Goal: Ask a question: Seek information or help from site administrators or community

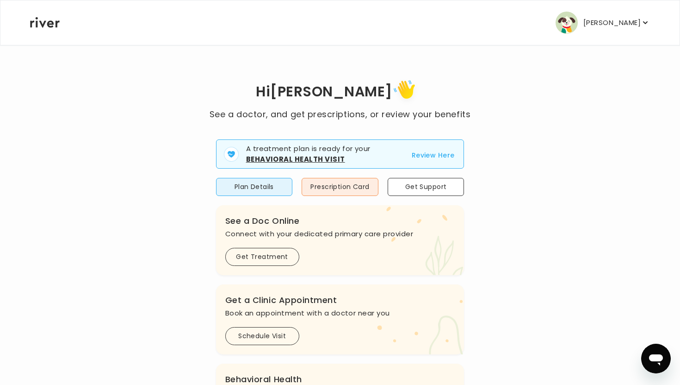
click at [516, 193] on div "Hi [PERSON_NAME] See a doctor, and get prescriptions, or review your benefits A…" at bounding box center [340, 334] width 621 height 515
click at [242, 186] on button "Plan Details" at bounding box center [254, 187] width 77 height 18
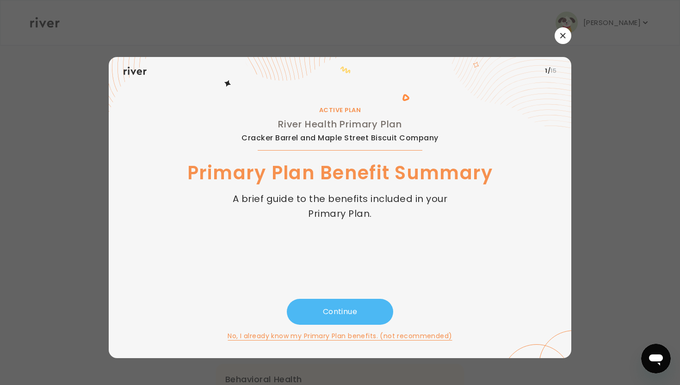
click at [356, 324] on button "Continue" at bounding box center [340, 311] width 106 height 26
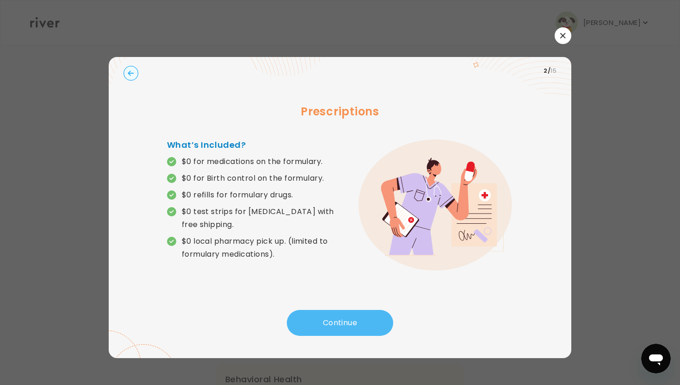
click at [354, 322] on button "Continue" at bounding box center [340, 323] width 106 height 26
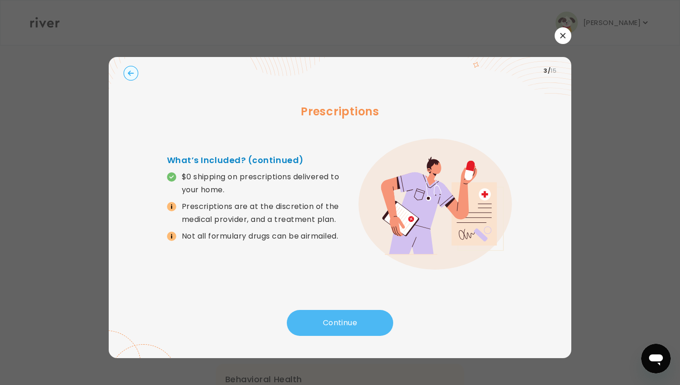
click at [346, 314] on button "Continue" at bounding box center [340, 323] width 106 height 26
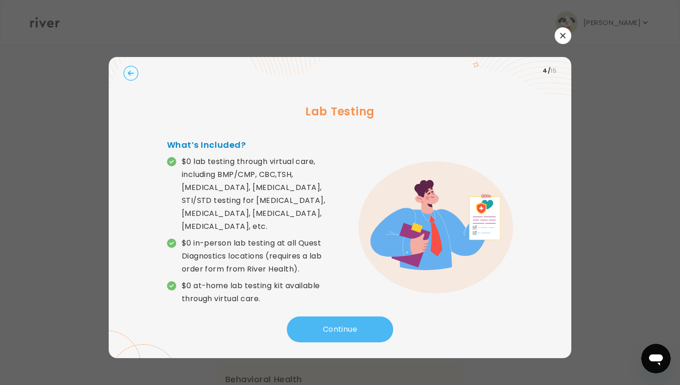
click at [326, 321] on button "Continue" at bounding box center [340, 329] width 106 height 26
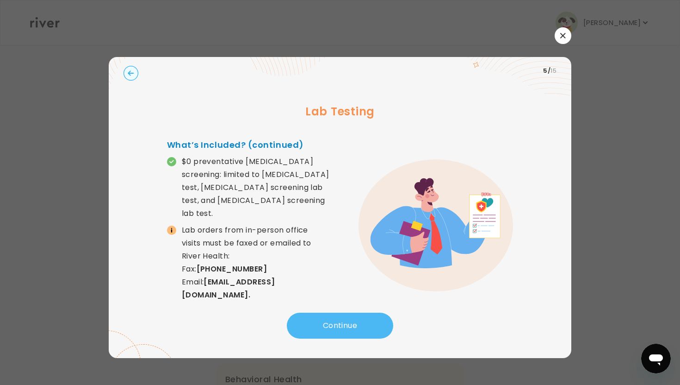
click at [328, 327] on button "Continue" at bounding box center [340, 325] width 106 height 26
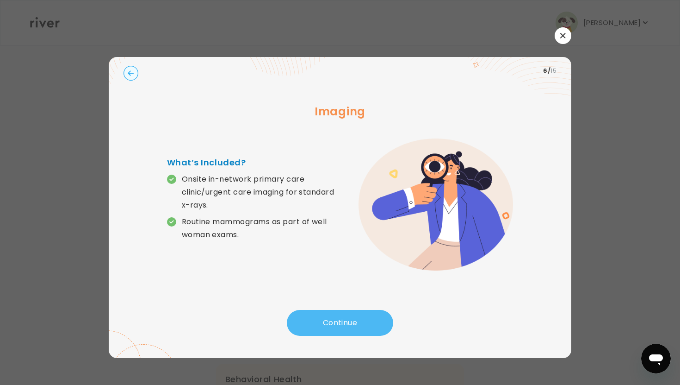
click at [328, 327] on button "Continue" at bounding box center [340, 323] width 106 height 26
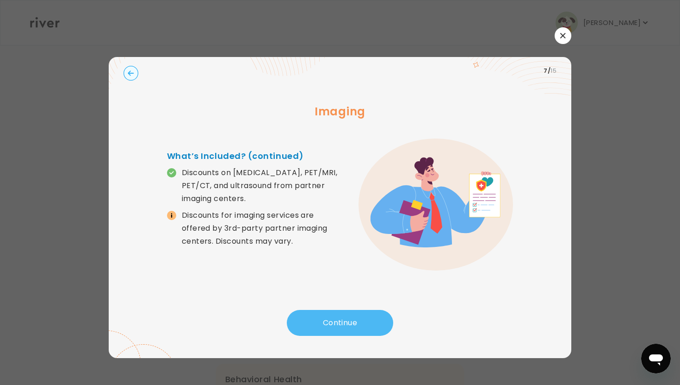
click at [328, 327] on button "Continue" at bounding box center [340, 323] width 106 height 26
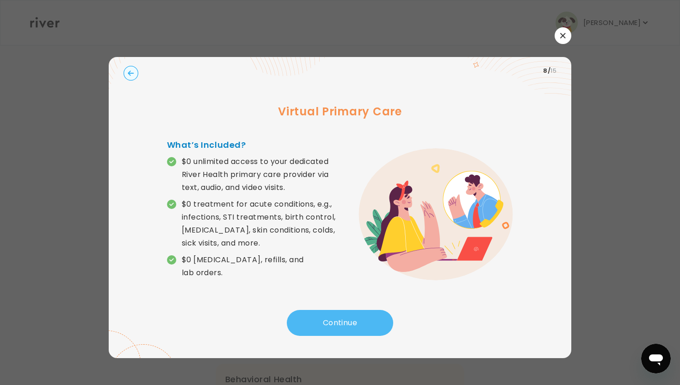
click at [328, 327] on button "Continue" at bounding box center [340, 323] width 106 height 26
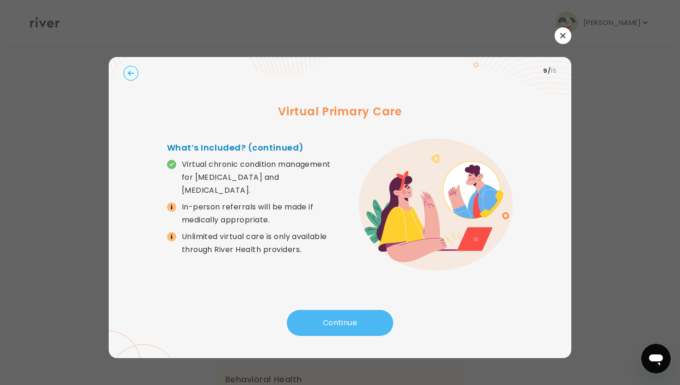
click at [328, 327] on button "Continue" at bounding box center [340, 323] width 106 height 26
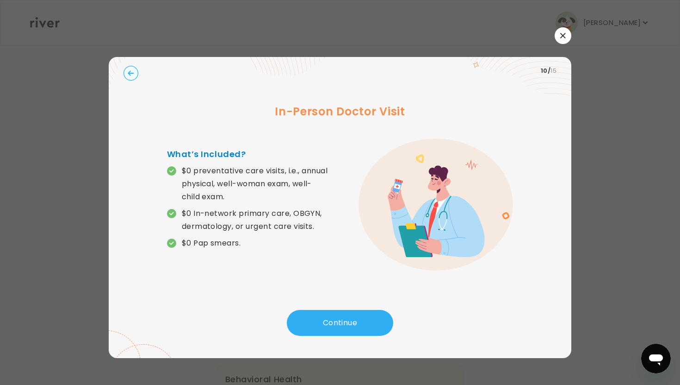
click at [560, 32] on button "button" at bounding box center [563, 35] width 17 height 17
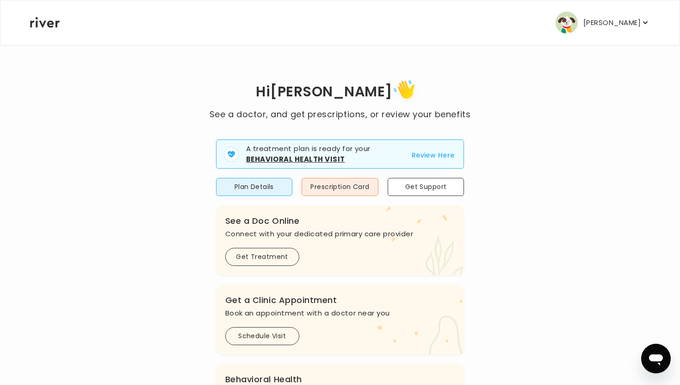
click at [638, 22] on p "[PERSON_NAME]" at bounding box center [611, 22] width 57 height 13
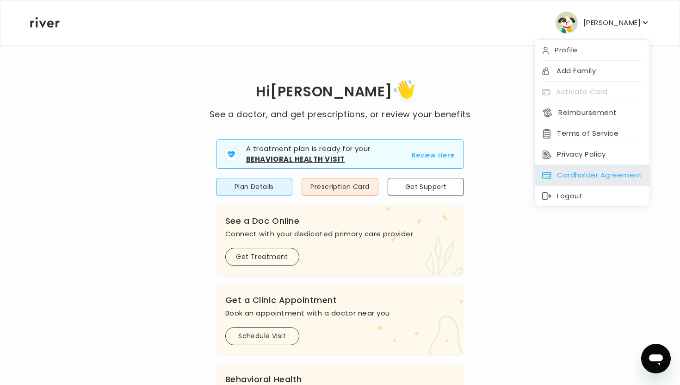
click at [588, 179] on div "Cardholder Agreement" at bounding box center [592, 175] width 115 height 21
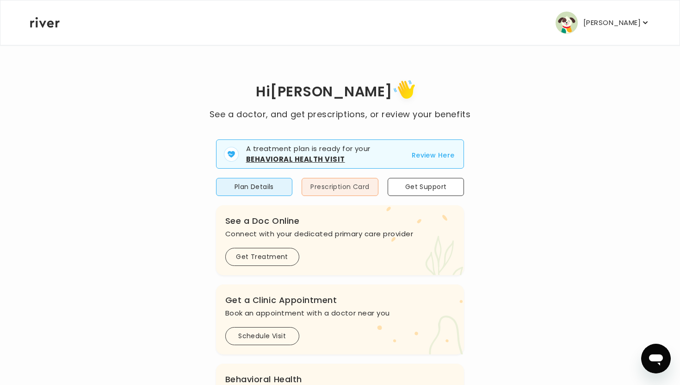
click at [360, 192] on button "Prescription Card" at bounding box center [340, 187] width 77 height 18
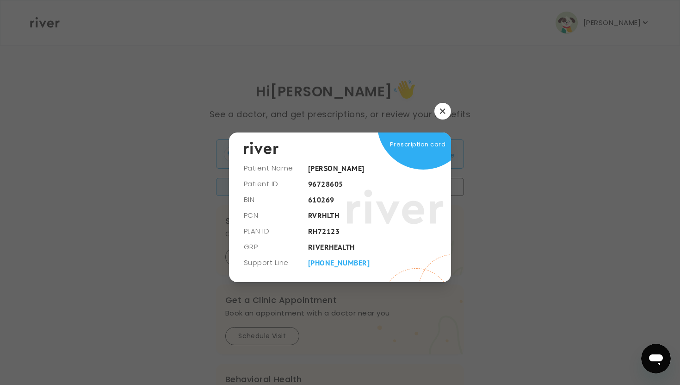
click at [446, 115] on button "button" at bounding box center [442, 111] width 17 height 17
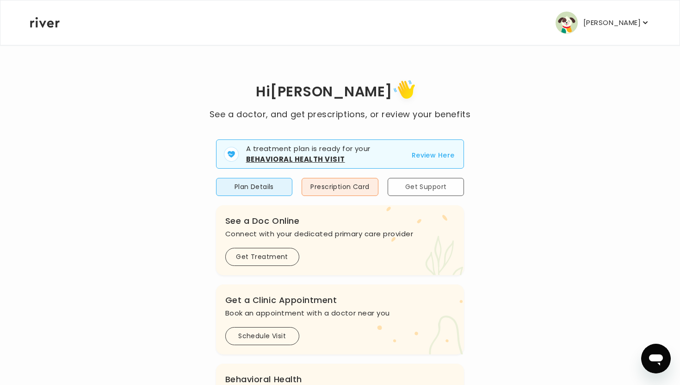
click at [439, 186] on button "Get Support" at bounding box center [426, 187] width 77 height 18
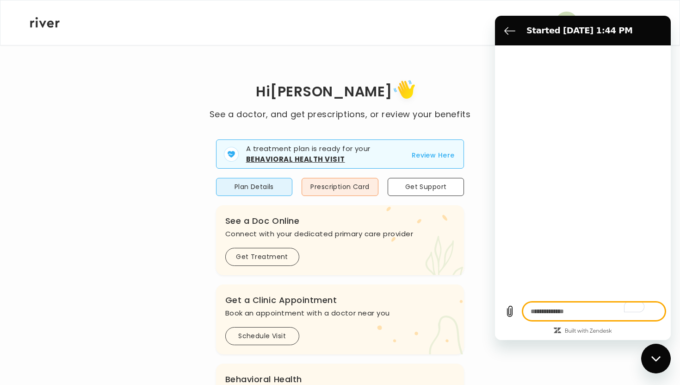
type textarea "*"
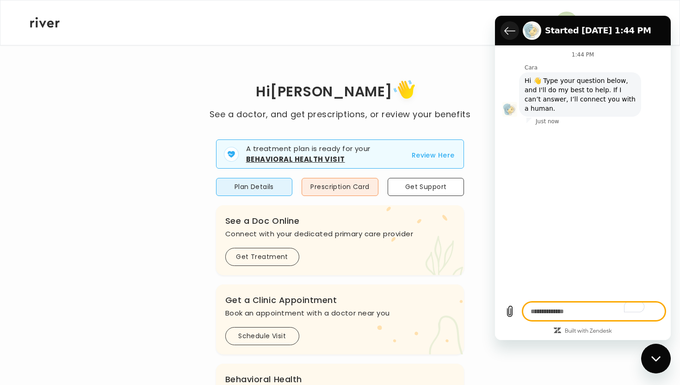
click at [509, 27] on icon "Back to the conversation list" at bounding box center [509, 30] width 11 height 11
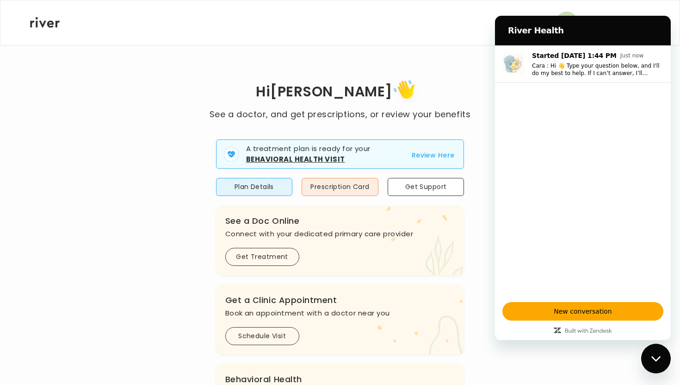
click at [443, 159] on button "Review Here" at bounding box center [433, 154] width 43 height 11
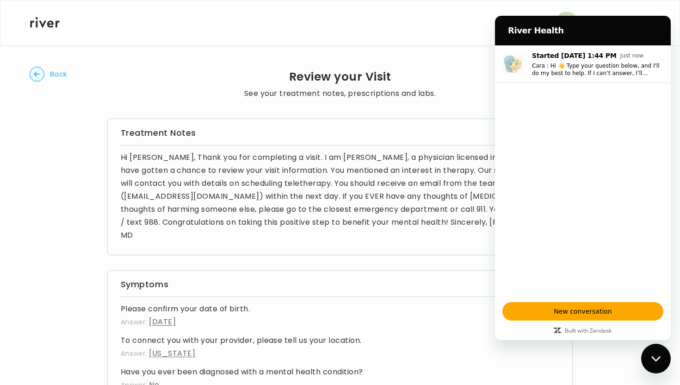
click at [478, 302] on h4 "Please confirm your date of birth." at bounding box center [340, 308] width 439 height 13
click at [644, 37] on div "River Health" at bounding box center [581, 30] width 161 height 19
click at [515, 40] on section "River Health" at bounding box center [583, 31] width 176 height 30
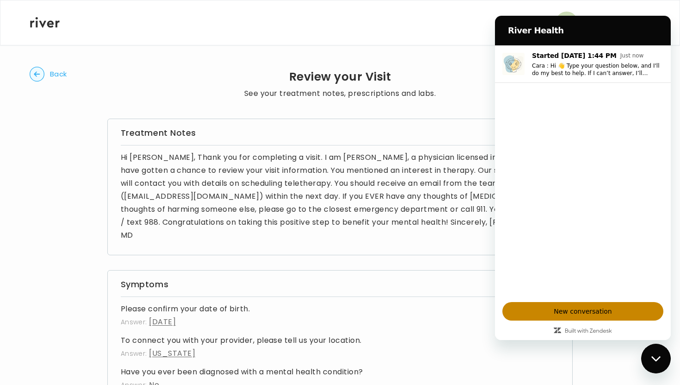
click at [585, 316] on span "New conversation" at bounding box center [582, 310] width 145 height 11
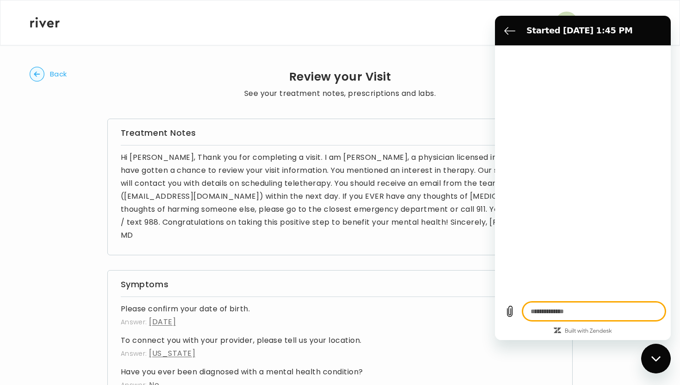
type textarea "*"
click at [504, 33] on icon "Back to the conversation list" at bounding box center [509, 30] width 11 height 11
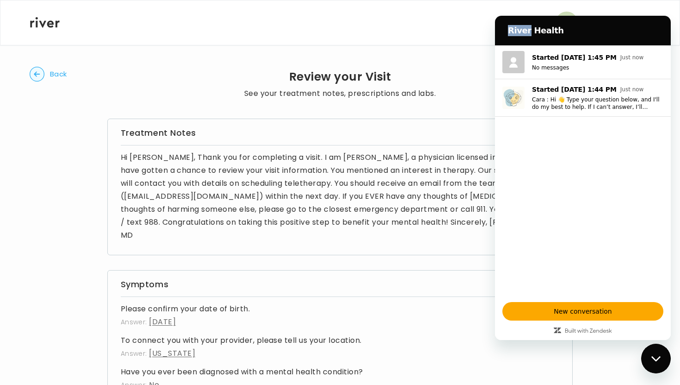
click at [504, 33] on div "River Health" at bounding box center [581, 30] width 161 height 19
click at [472, 36] on div "[PERSON_NAME] Profile Add Family Activate Card Reimbursement Terms of Service P…" at bounding box center [340, 22] width 620 height 44
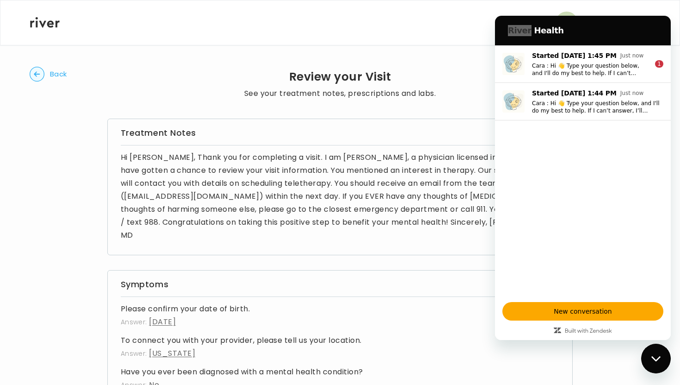
click at [472, 36] on div "[PERSON_NAME] Profile Add Family Activate Card Reimbursement Terms of Service P…" at bounding box center [340, 22] width 620 height 44
click at [37, 81] on circle "button" at bounding box center [37, 74] width 14 height 14
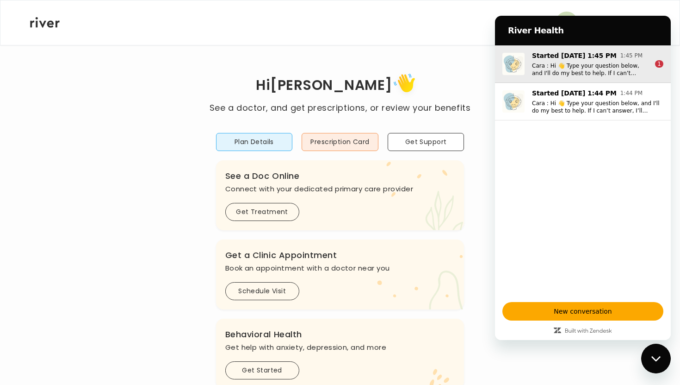
drag, startPoint x: 555, startPoint y: 41, endPoint x: 555, endPoint y: 47, distance: 6.5
click at [555, 43] on section "River Health" at bounding box center [583, 31] width 176 height 30
